Goal: Task Accomplishment & Management: Manage account settings

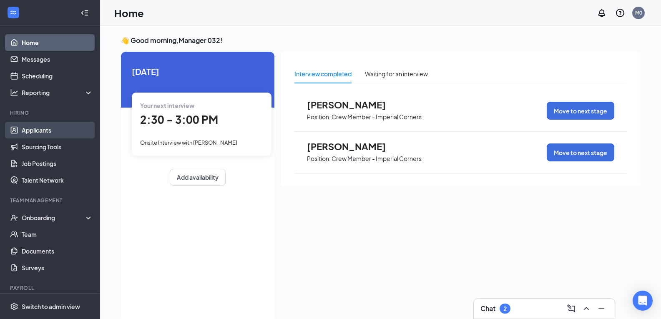
click at [44, 133] on link "Applicants" at bounding box center [57, 130] width 71 height 17
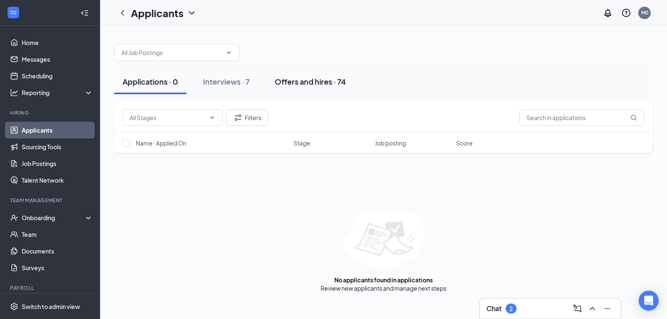
click at [329, 83] on div "Offers and hires · 74" at bounding box center [310, 81] width 71 height 10
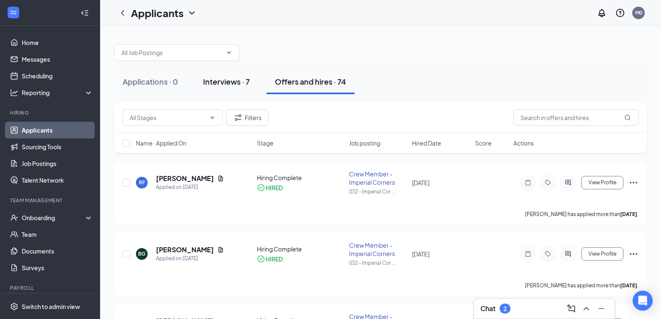
click at [229, 83] on div "Interviews · 7" at bounding box center [226, 81] width 47 height 10
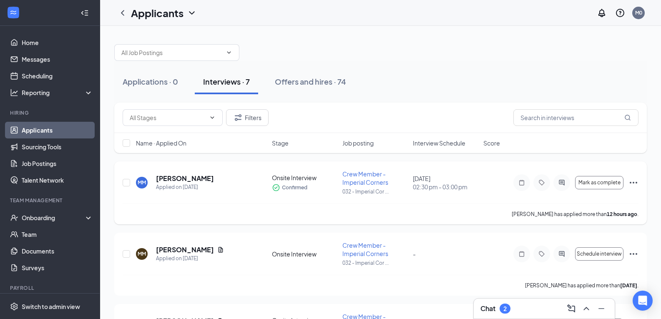
click at [632, 181] on icon "Ellipses" at bounding box center [634, 183] width 10 height 10
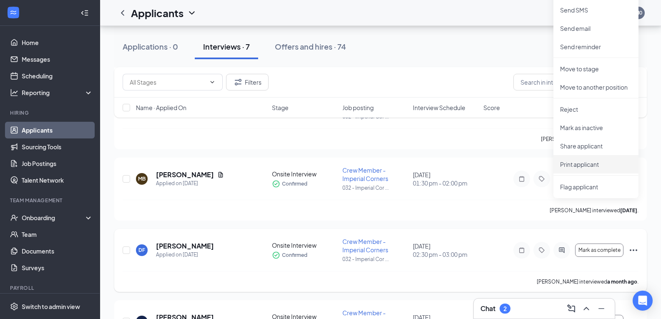
scroll to position [292, 0]
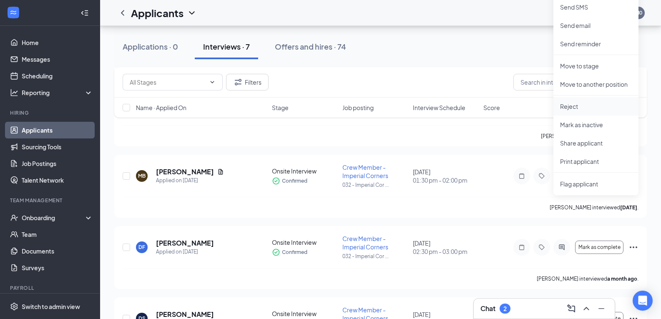
click at [572, 106] on p "Reject" at bounding box center [596, 106] width 72 height 8
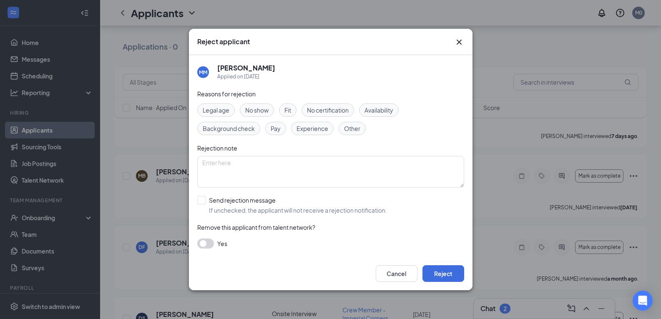
drag, startPoint x: 206, startPoint y: 243, endPoint x: 211, endPoint y: 243, distance: 5.0
click at [211, 243] on button "button" at bounding box center [205, 244] width 17 height 10
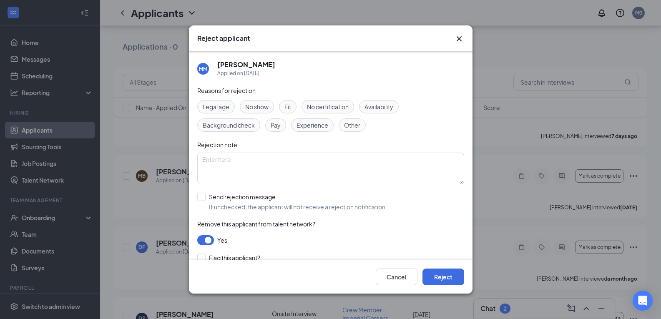
scroll to position [30, 0]
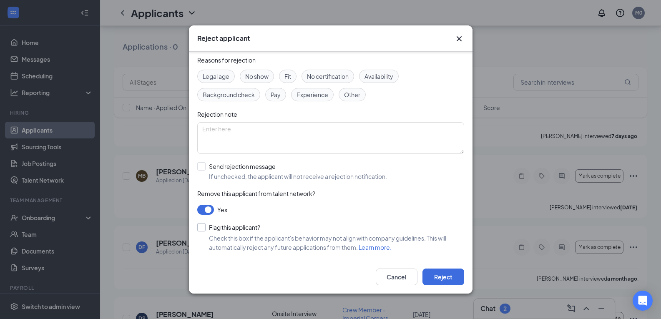
click at [200, 227] on input "Flag this applicant?" at bounding box center [228, 227] width 63 height 8
checkbox input "true"
click at [350, 94] on span "Other" at bounding box center [352, 94] width 16 height 9
click at [440, 274] on button "Reject" at bounding box center [444, 277] width 42 height 17
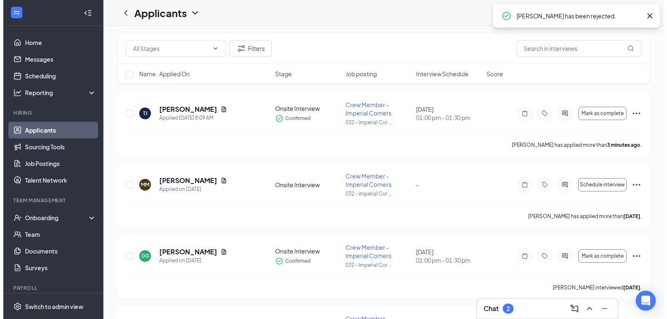
scroll to position [0, 0]
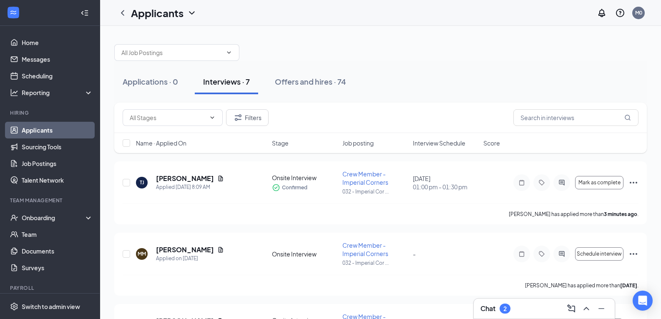
click at [157, 63] on div "Applications · 0 Interviews · 7 Offers and hires · 74" at bounding box center [380, 82] width 533 height 42
click at [155, 81] on div "Applications · 0" at bounding box center [150, 81] width 55 height 10
